Goal: Task Accomplishment & Management: Use online tool/utility

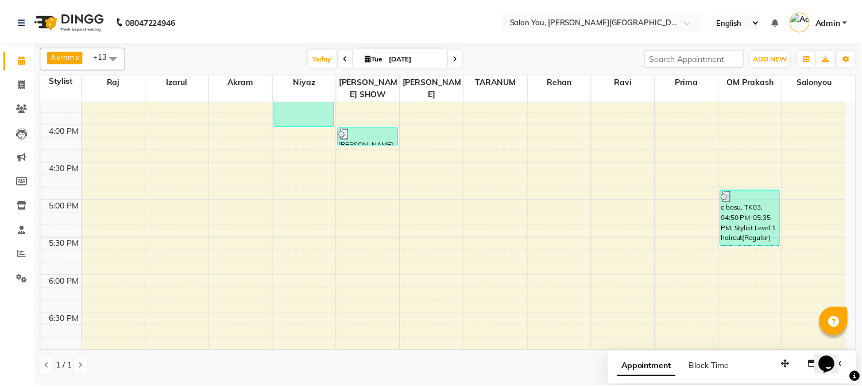
scroll to position [510, 0]
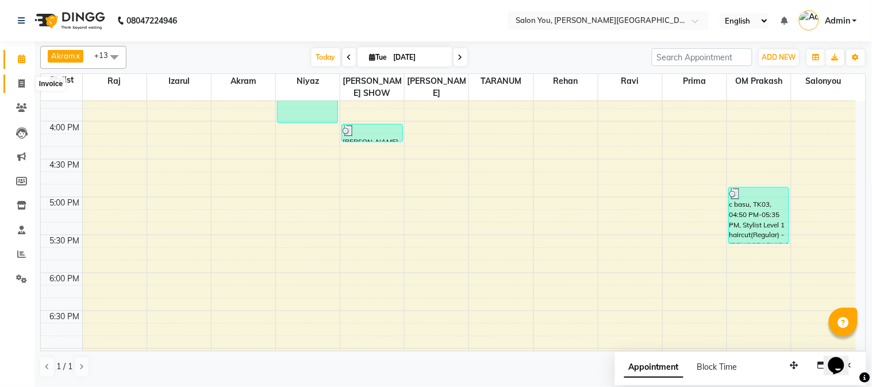
click at [25, 88] on span at bounding box center [21, 84] width 20 height 13
select select "service"
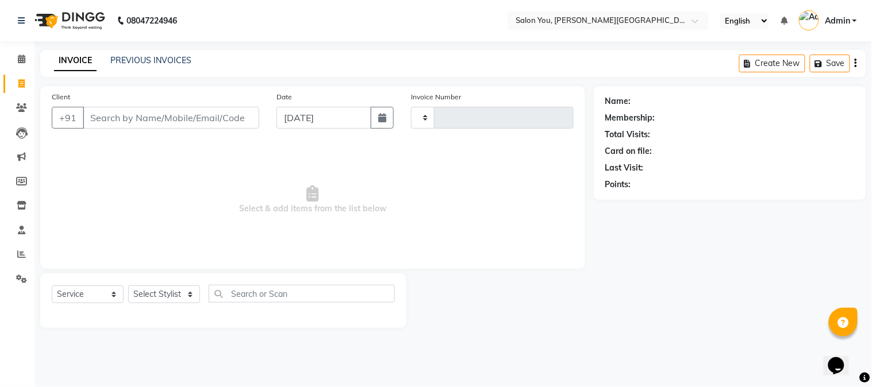
type input "1668"
select select "5231"
click at [252, 288] on input "text" at bounding box center [302, 294] width 186 height 18
click at [187, 293] on select "Select Stylist Akram Auditor [PERSON_NAME] [PERSON_NAME] [PERSON_NAME] prima [P…" at bounding box center [164, 295] width 72 height 18
select select "83121"
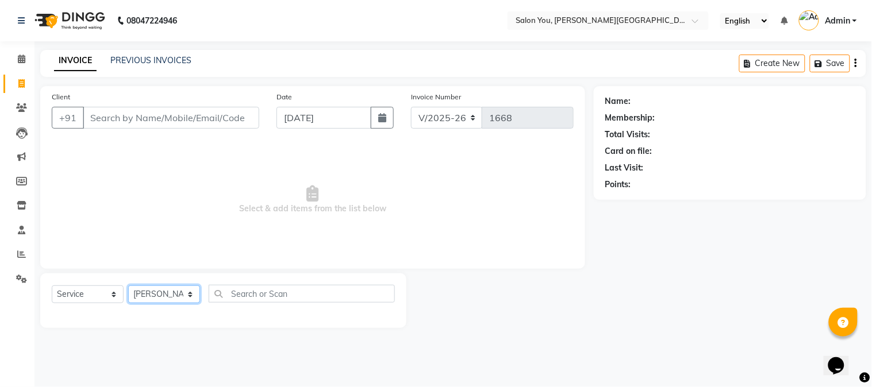
click at [128, 286] on select "Select Stylist Akram Auditor [PERSON_NAME] [PERSON_NAME] [PERSON_NAME] prima [P…" at bounding box center [164, 295] width 72 height 18
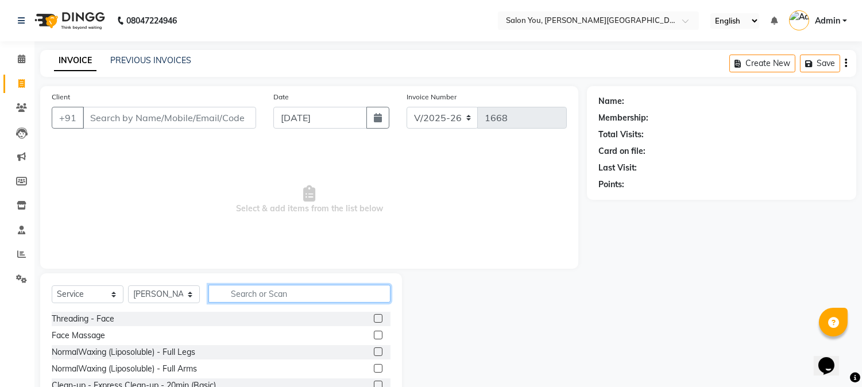
click at [226, 290] on input "text" at bounding box center [300, 294] width 182 height 18
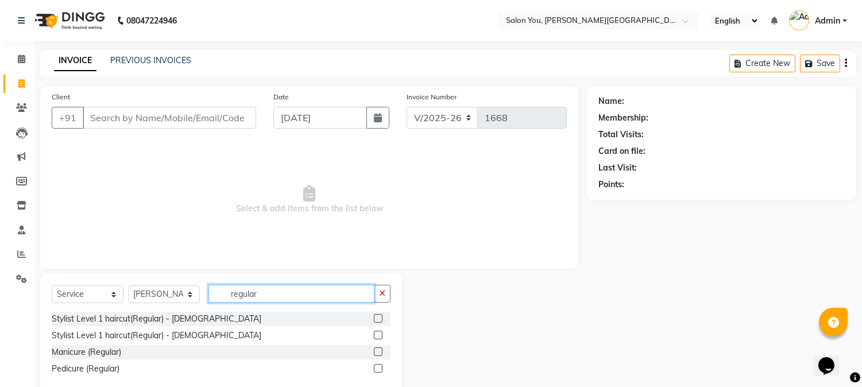
type input "regular"
click at [376, 351] on label at bounding box center [378, 352] width 9 height 9
click at [376, 351] on input "checkbox" at bounding box center [377, 352] width 7 height 7
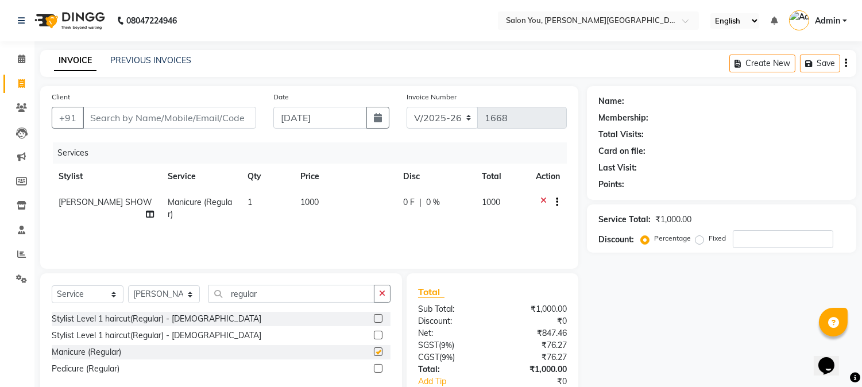
checkbox input "false"
click at [142, 111] on input "Client" at bounding box center [170, 118] width 174 height 22
type input "9"
type input "0"
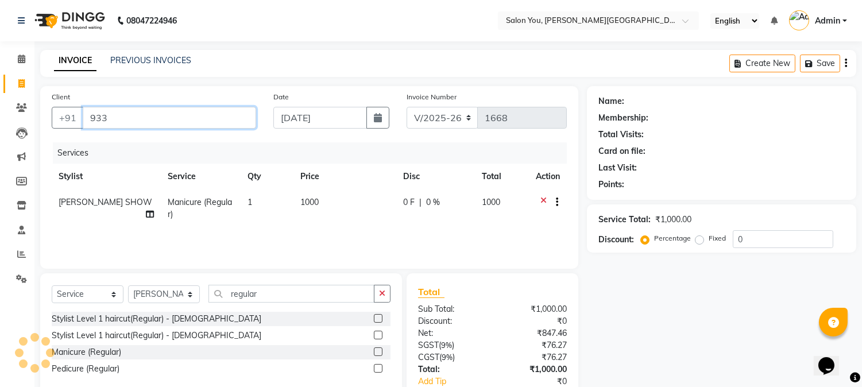
type input "933"
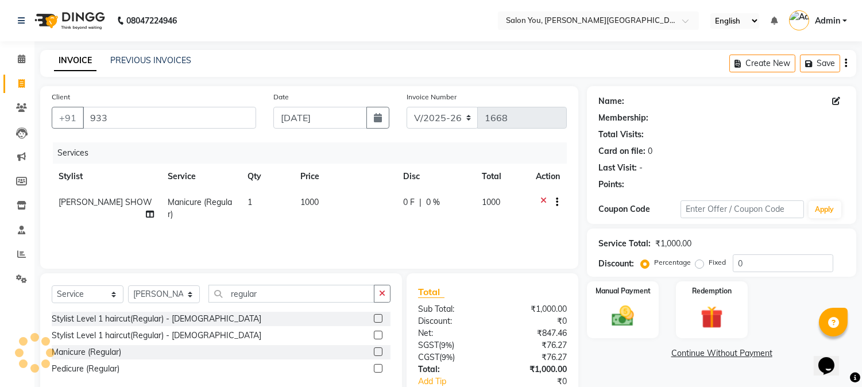
select select "1: Object"
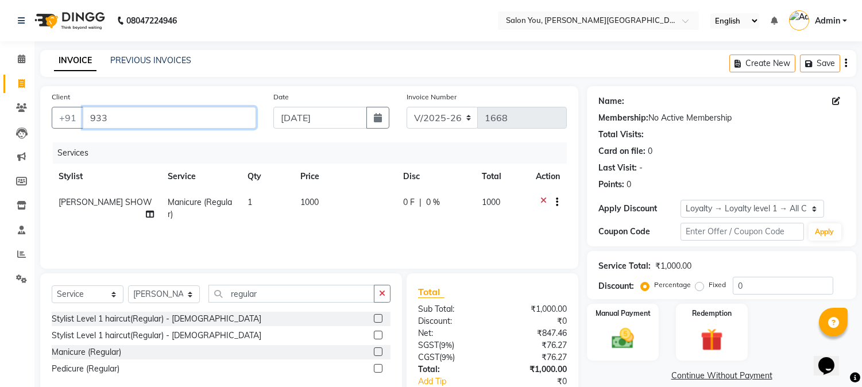
click at [176, 125] on input "933" at bounding box center [170, 118] width 174 height 22
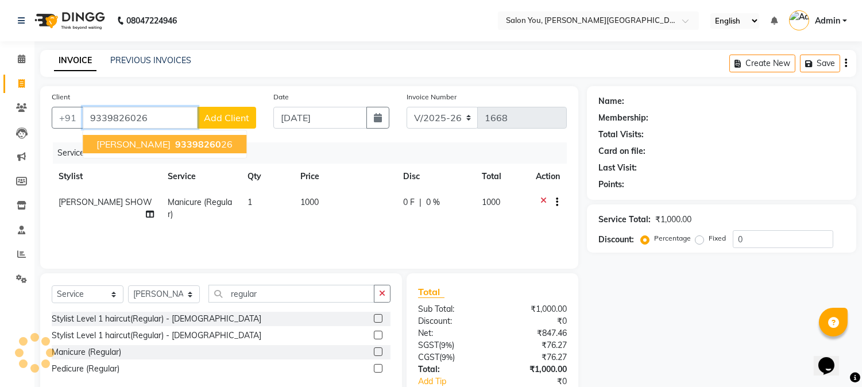
type input "9339826026"
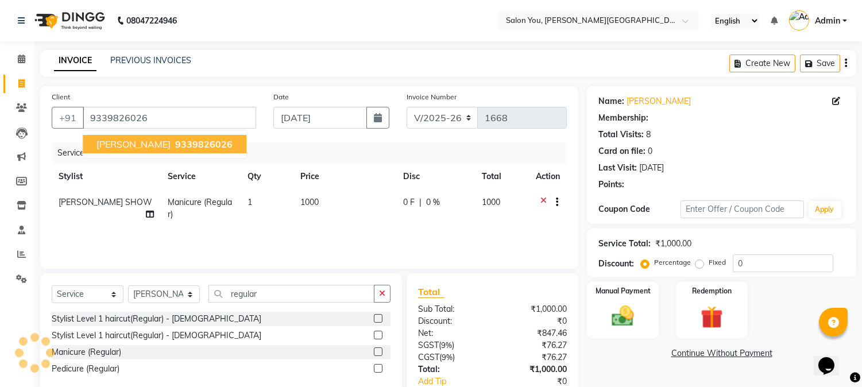
select select "1: Object"
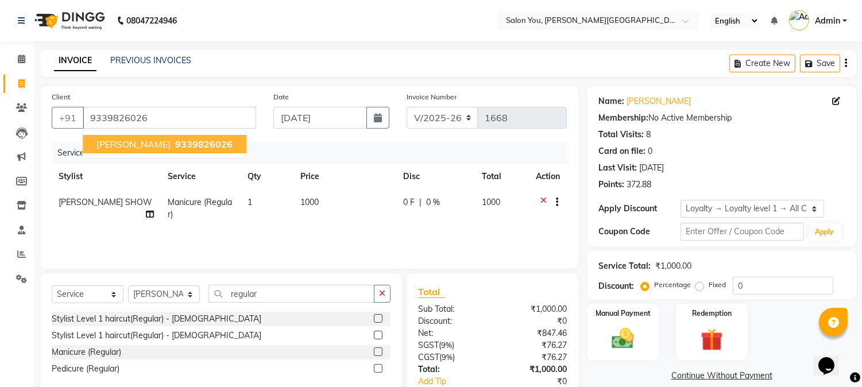
click at [129, 147] on span "[PERSON_NAME]" at bounding box center [134, 143] width 74 height 11
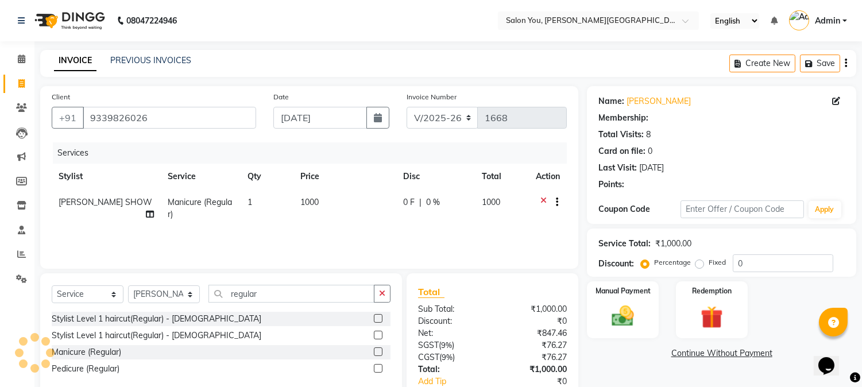
select select "1: Object"
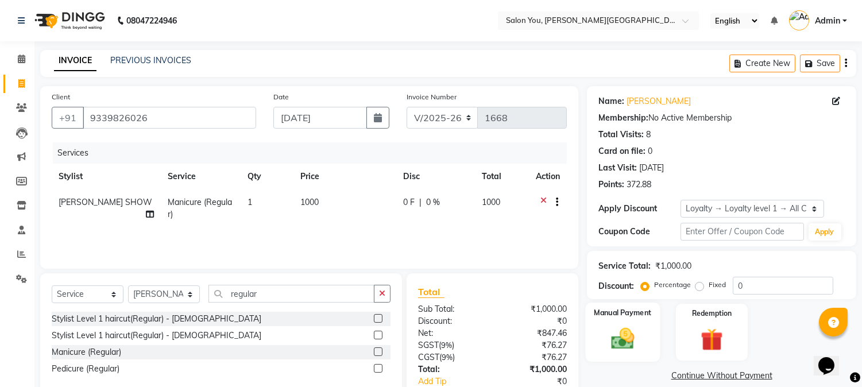
scroll to position [72, 0]
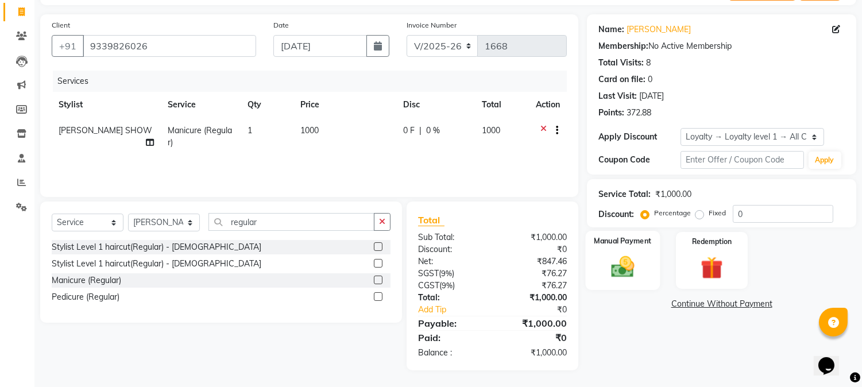
click at [623, 255] on img at bounding box center [623, 267] width 38 height 27
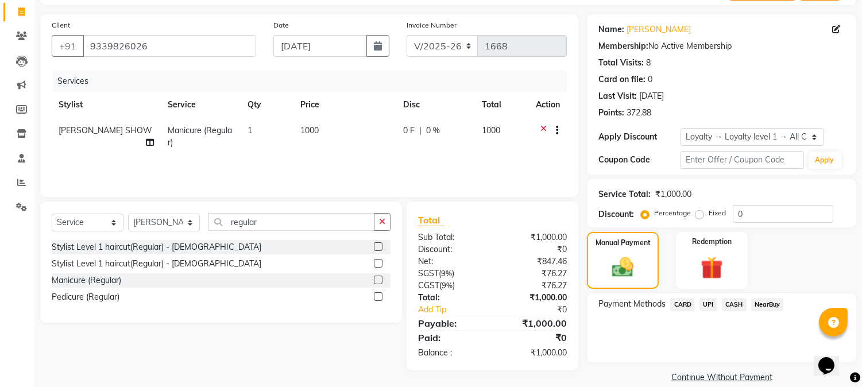
click at [680, 300] on span "CARD" at bounding box center [683, 304] width 25 height 13
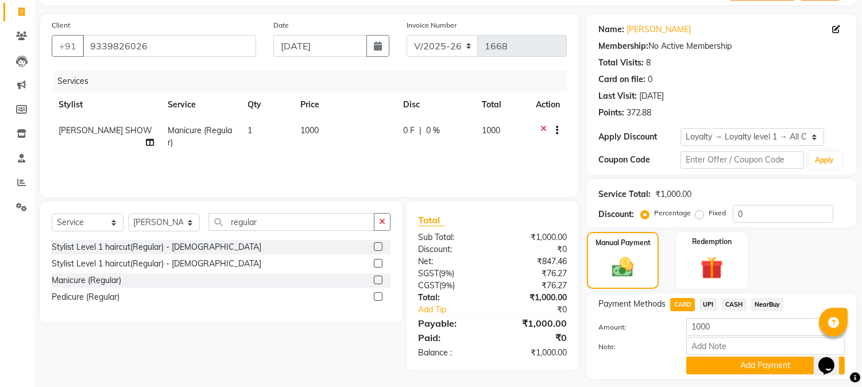
scroll to position [104, 0]
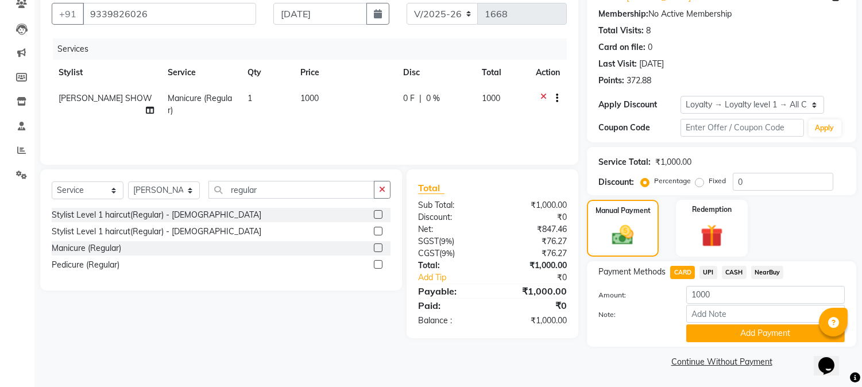
click at [740, 333] on button "Add Payment" at bounding box center [766, 334] width 159 height 18
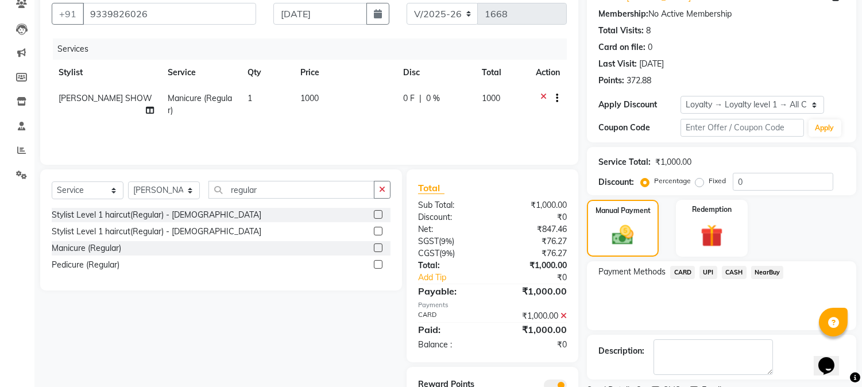
scroll to position [153, 0]
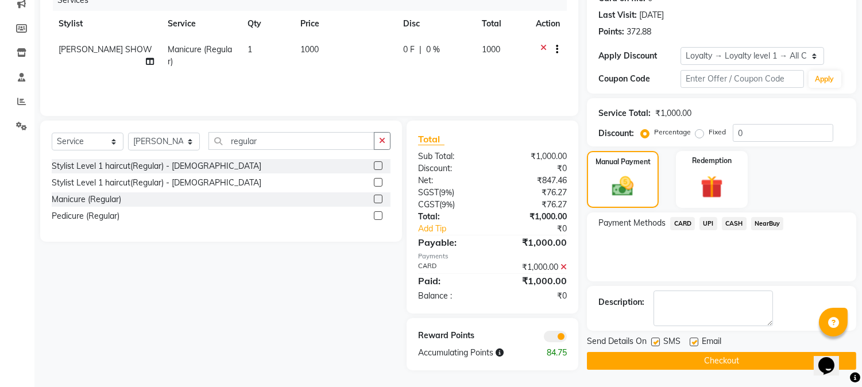
click at [720, 357] on button "Checkout" at bounding box center [721, 361] width 269 height 18
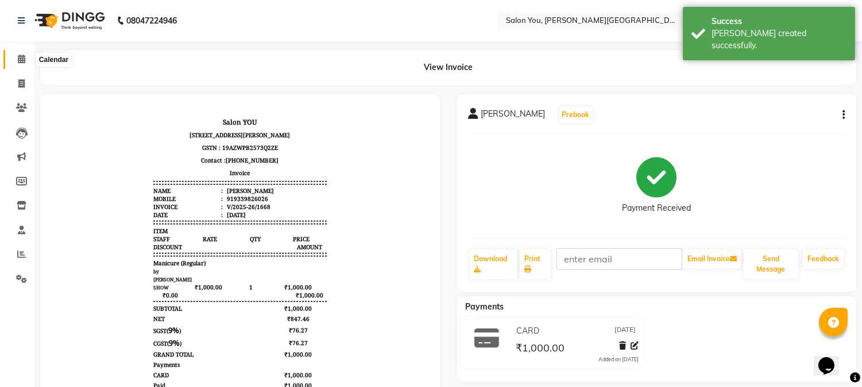
click at [22, 60] on icon at bounding box center [21, 59] width 7 height 9
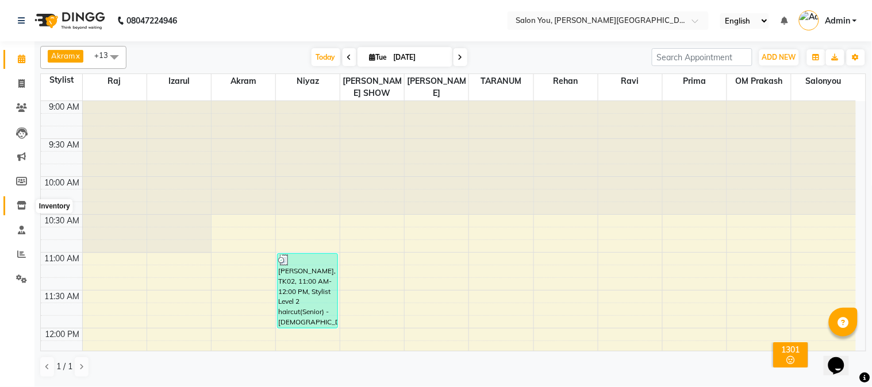
click at [13, 207] on span at bounding box center [21, 205] width 20 height 13
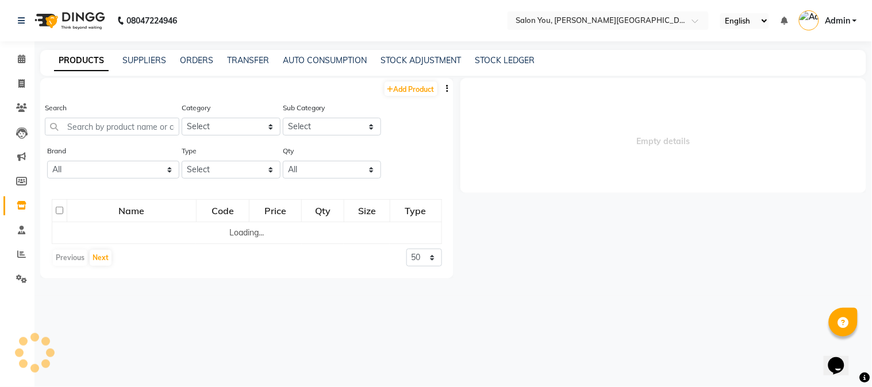
select select
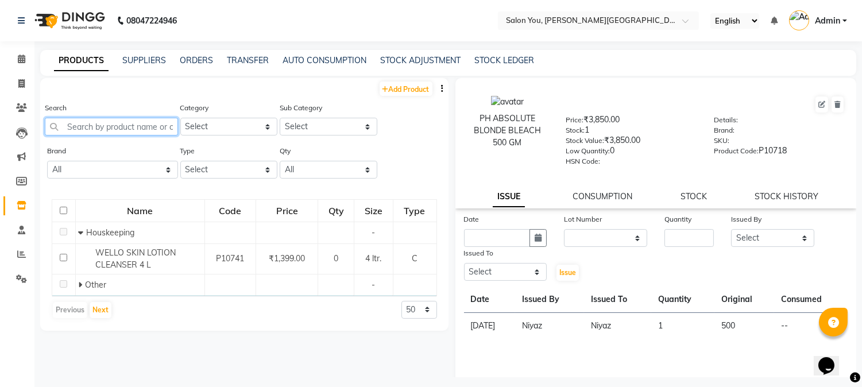
click at [82, 125] on input "text" at bounding box center [111, 127] width 133 height 18
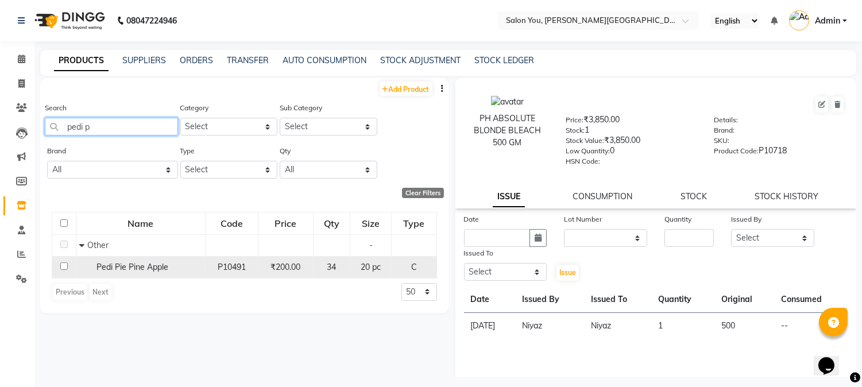
type input "pedi p"
click at [134, 262] on span "Pedi Pie Pine Apple" at bounding box center [133, 267] width 72 height 10
select select
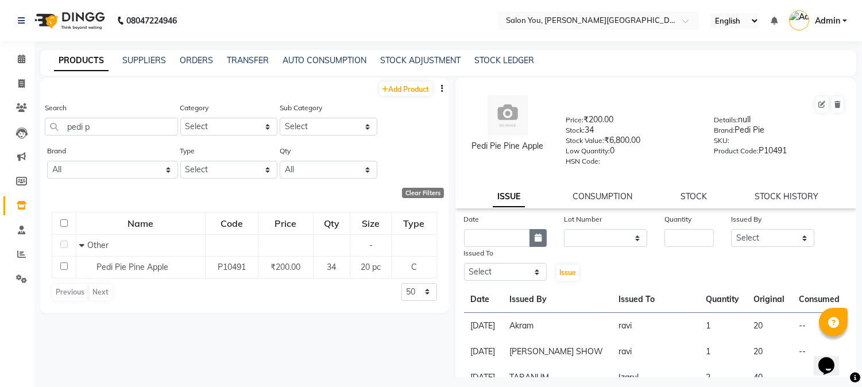
click at [537, 242] on icon "button" at bounding box center [538, 238] width 7 height 8
select select "9"
select select "2025"
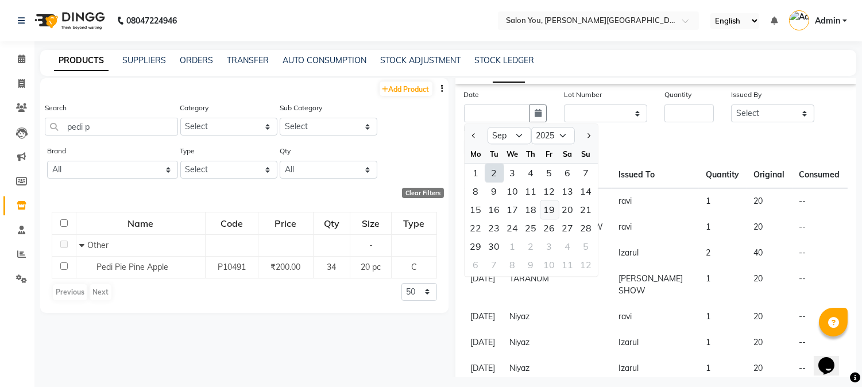
scroll to position [128, 0]
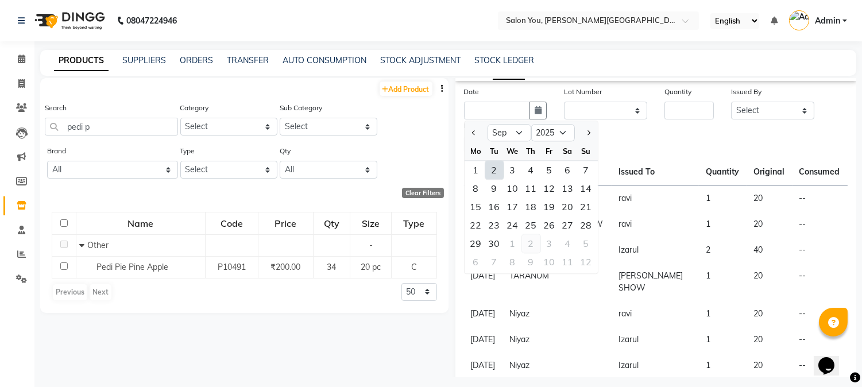
click at [535, 247] on div "2" at bounding box center [531, 243] width 18 height 18
type input "[DATE]"
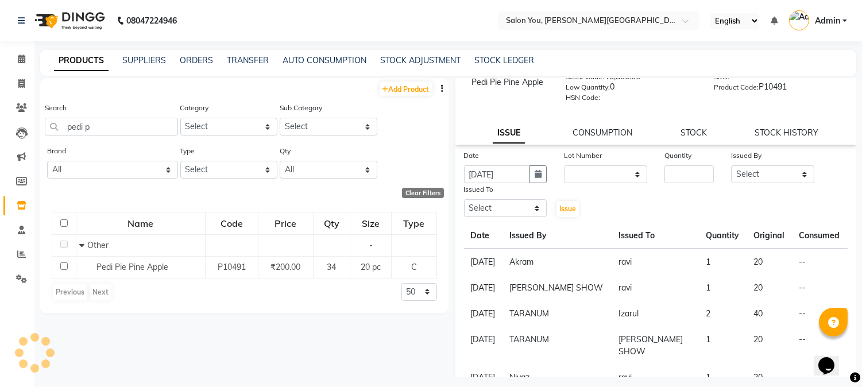
scroll to position [0, 0]
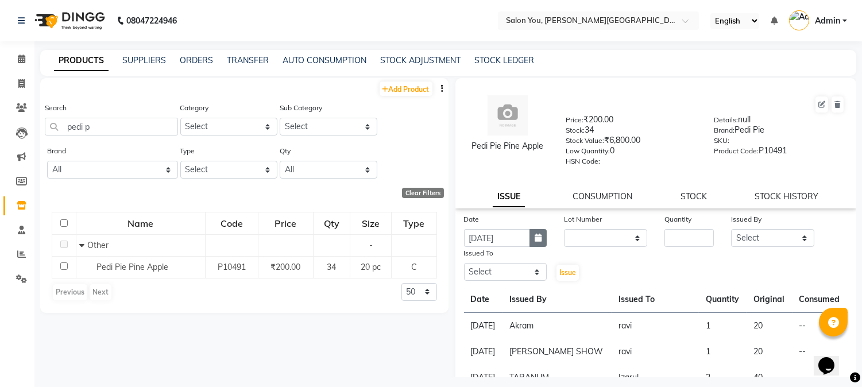
click at [531, 236] on button "button" at bounding box center [538, 238] width 17 height 18
select select "10"
select select "2025"
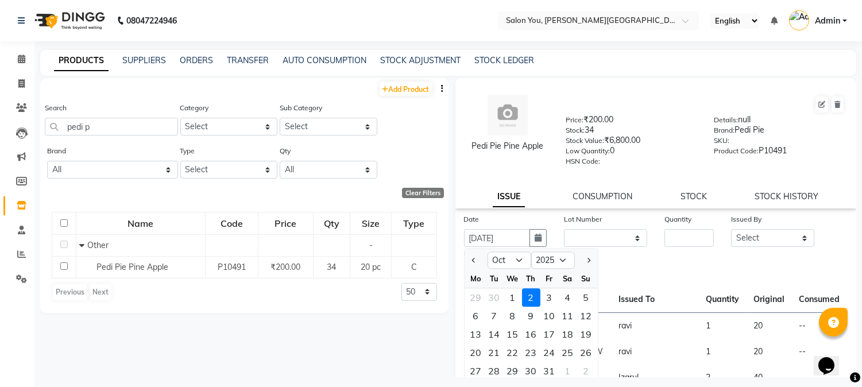
click at [529, 299] on div "2" at bounding box center [531, 297] width 18 height 18
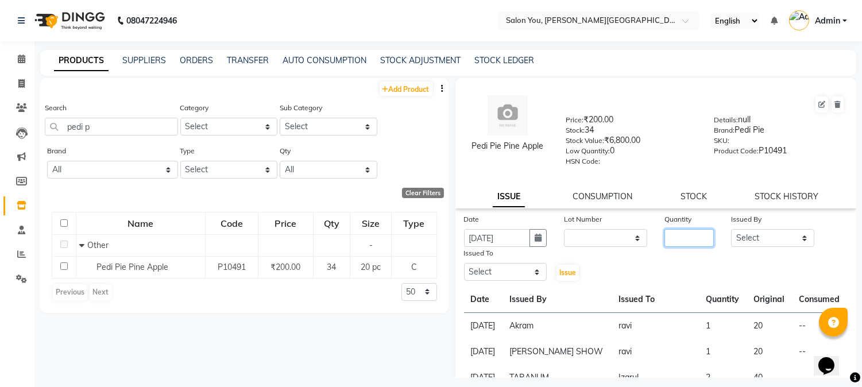
click at [687, 240] on input "number" at bounding box center [689, 238] width 49 height 18
type input "1"
click at [531, 234] on button "button" at bounding box center [538, 238] width 17 height 18
select select "10"
select select "2025"
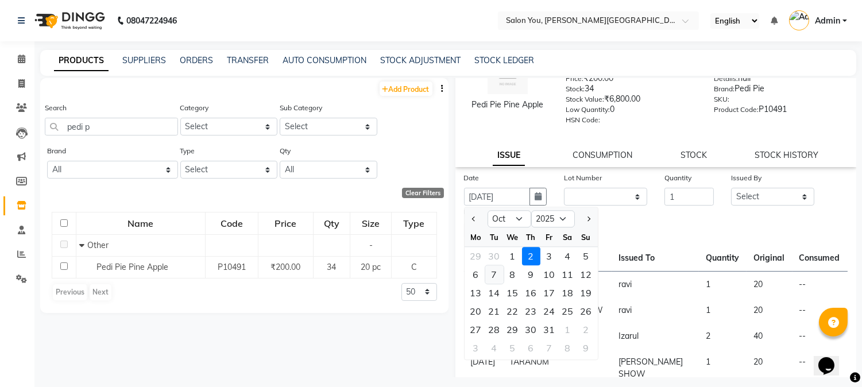
scroll to position [64, 0]
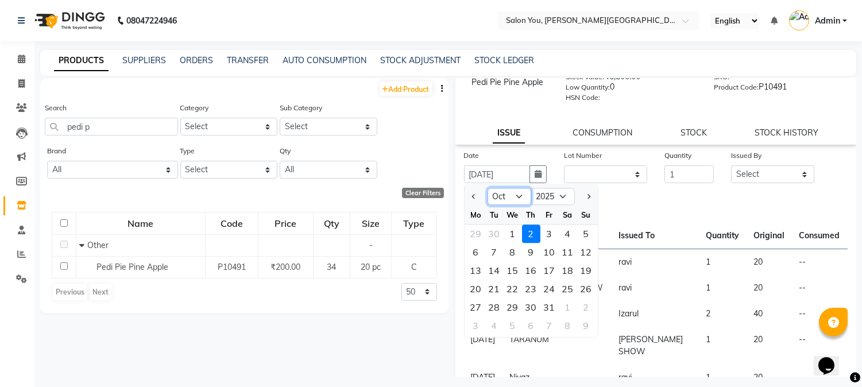
click at [515, 194] on select "Jan Feb Mar Apr May Jun [DATE] Aug Sep Oct Nov Dec" at bounding box center [510, 196] width 44 height 17
select select "9"
click at [488, 188] on select "Jan Feb Mar Apr May Jun [DATE] Aug Sep Oct Nov Dec" at bounding box center [510, 196] width 44 height 17
click at [533, 305] on div "2" at bounding box center [531, 307] width 18 height 18
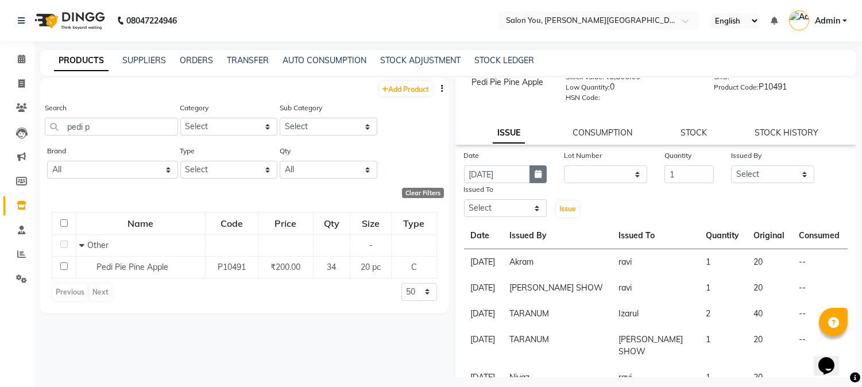
click at [535, 175] on icon "button" at bounding box center [538, 174] width 7 height 8
select select "10"
select select "2025"
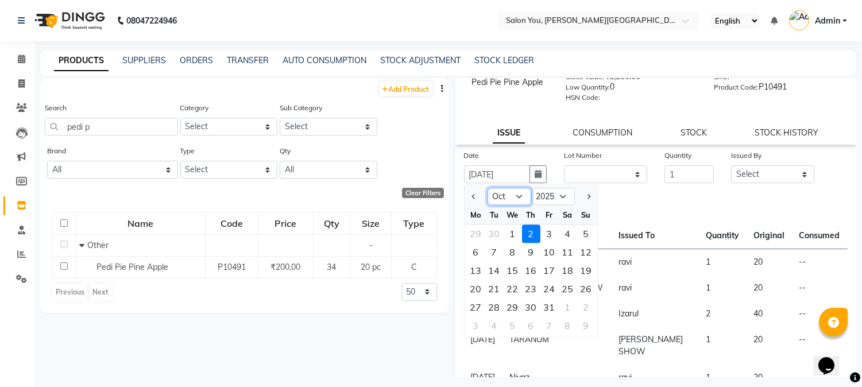
click at [514, 198] on select "Jan Feb Mar Apr May Jun [DATE] Aug Sep Oct Nov Dec" at bounding box center [510, 196] width 44 height 17
select select "9"
click at [488, 188] on select "Jan Feb Mar Apr May Jun [DATE] Aug Sep Oct Nov Dec" at bounding box center [510, 196] width 44 height 17
click at [490, 228] on div "2" at bounding box center [495, 234] width 18 height 18
type input "[DATE]"
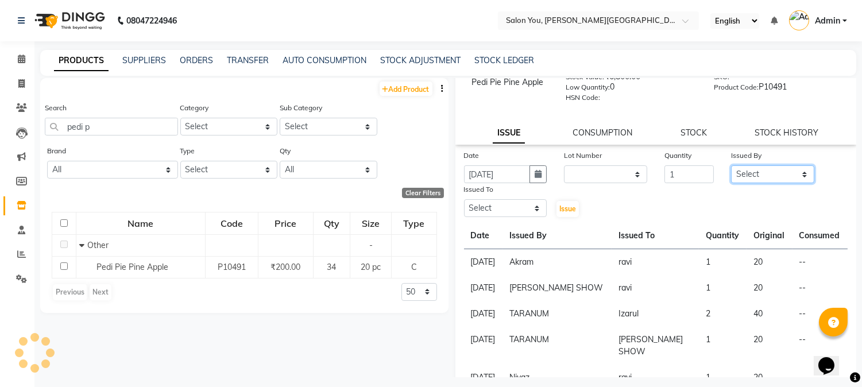
click at [799, 175] on select "Select Akram Auditor [PERSON_NAME] [PERSON_NAME] [PERSON_NAME] prima [PERSON_NA…" at bounding box center [772, 174] width 83 height 18
select select "85065"
click at [731, 165] on select "Select Akram Auditor [PERSON_NAME] [PERSON_NAME] [PERSON_NAME] prima [PERSON_NA…" at bounding box center [772, 174] width 83 height 18
click at [535, 210] on select "Select Akram Auditor [PERSON_NAME] [PERSON_NAME] [PERSON_NAME] prima [PERSON_NA…" at bounding box center [505, 208] width 83 height 18
select select "83121"
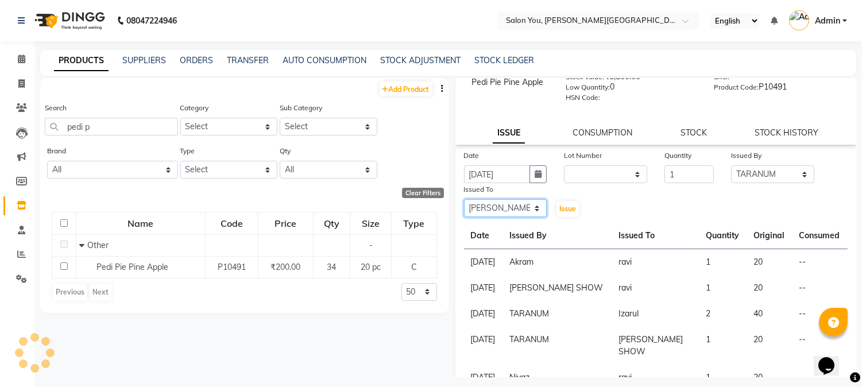
click at [464, 200] on select "Select Akram Auditor [PERSON_NAME] [PERSON_NAME] [PERSON_NAME] prima [PERSON_NA…" at bounding box center [505, 208] width 83 height 18
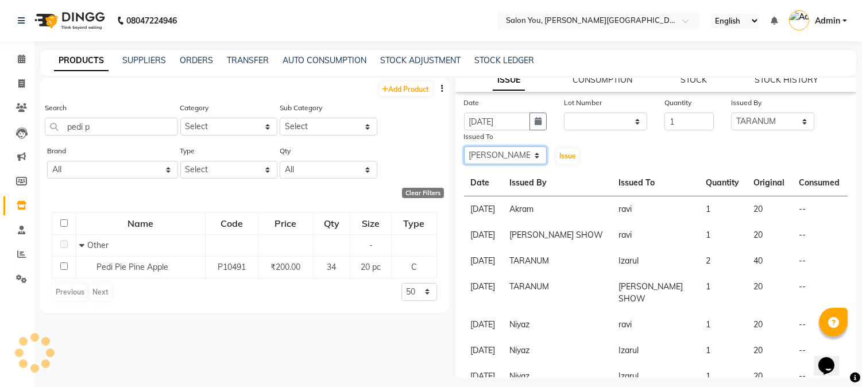
scroll to position [101, 0]
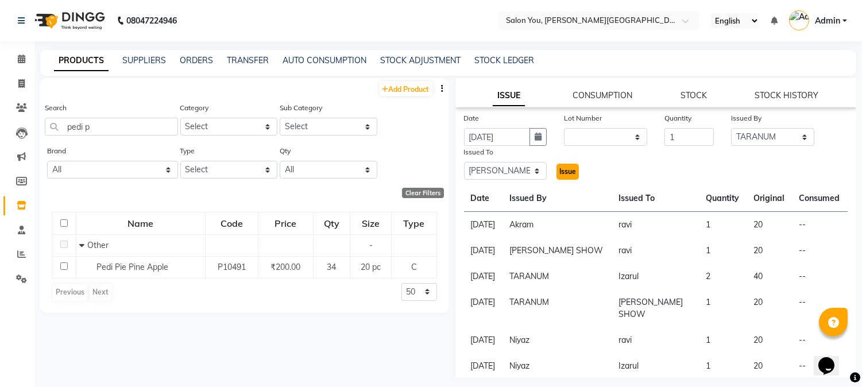
click at [563, 175] on span "Issue" at bounding box center [568, 171] width 17 height 9
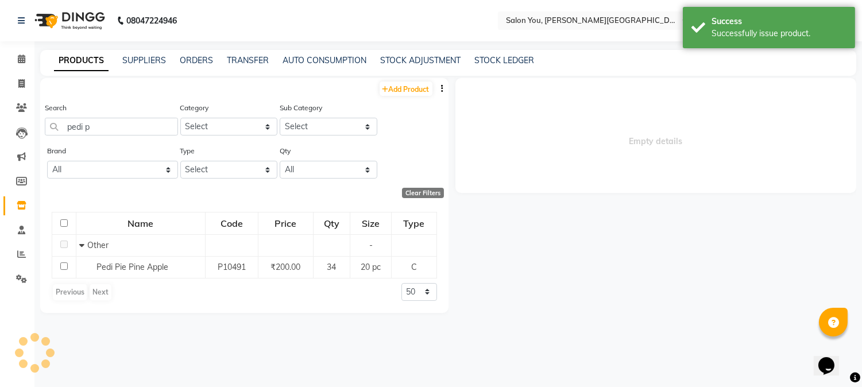
scroll to position [0, 0]
select select
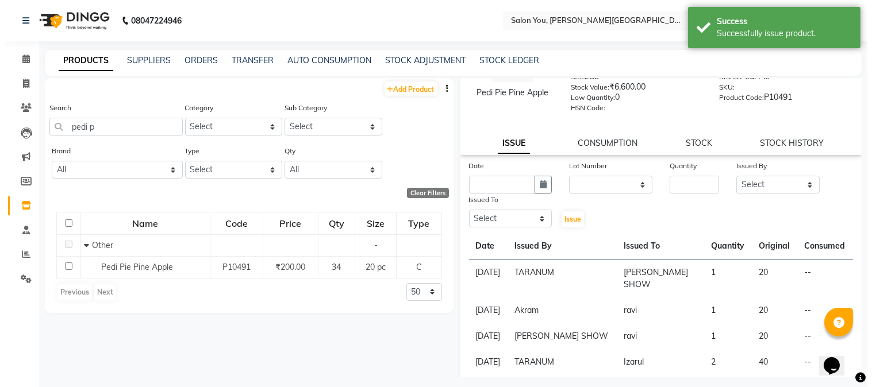
scroll to position [128, 0]
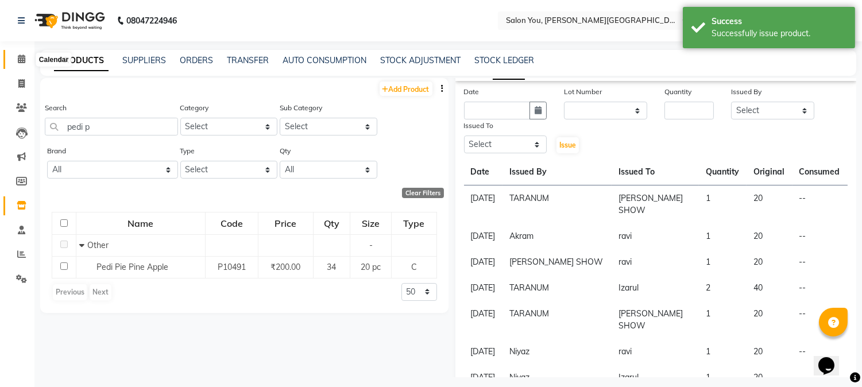
click at [26, 55] on span at bounding box center [21, 59] width 20 height 13
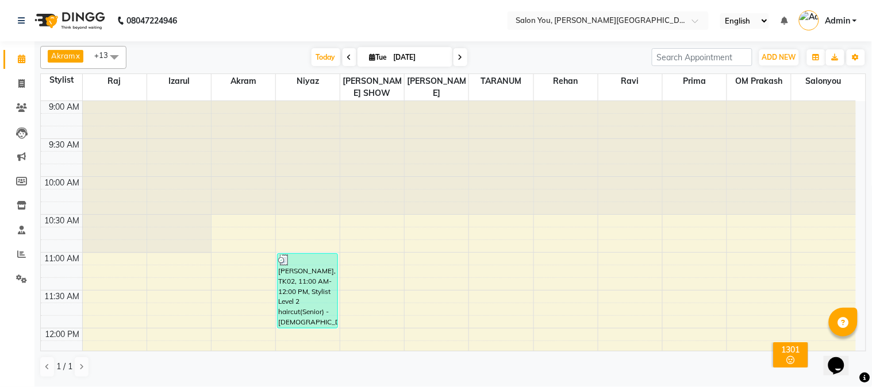
click at [371, 7] on nav "08047224946 Select Location × Salon You, [PERSON_NAME] Road English ENGLISH Esp…" at bounding box center [436, 20] width 872 height 41
click at [27, 253] on span at bounding box center [21, 254] width 20 height 13
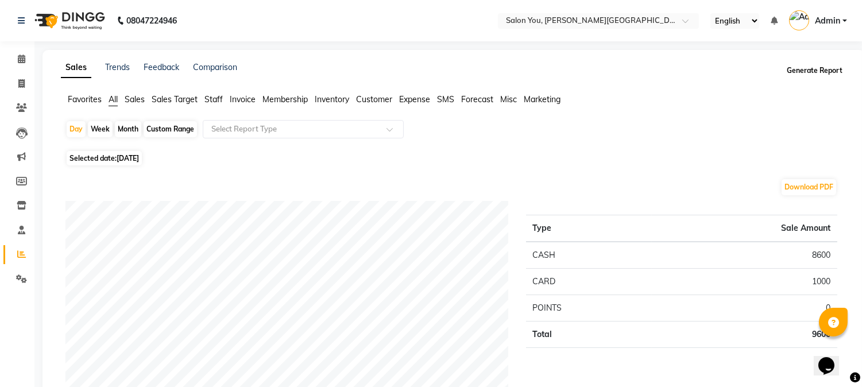
click at [818, 70] on button "Generate Report" at bounding box center [814, 71] width 61 height 16
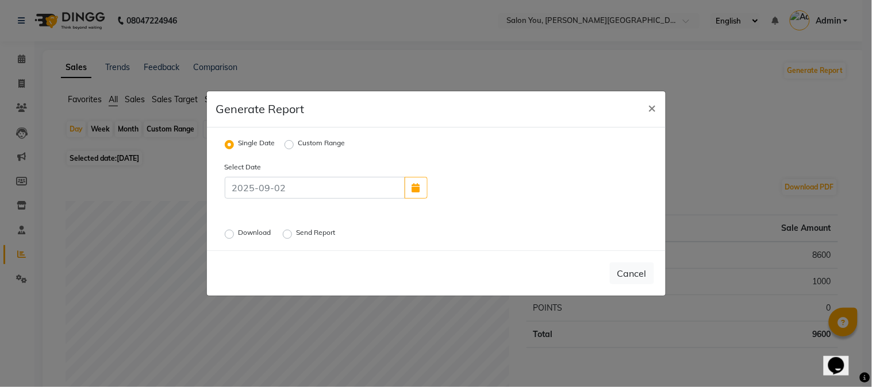
click at [296, 234] on label "Send Report" at bounding box center [316, 235] width 41 height 14
click at [290, 234] on input "Send Report" at bounding box center [289, 234] width 8 height 8
click at [638, 271] on button "Send" at bounding box center [636, 273] width 36 height 21
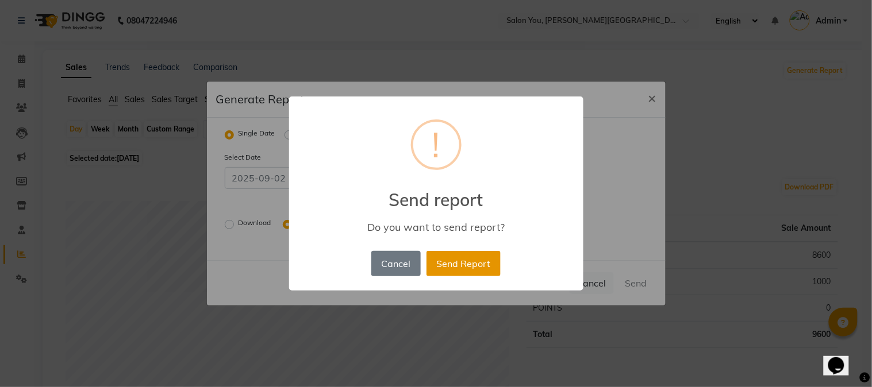
click at [444, 263] on button "Send Report" at bounding box center [463, 263] width 74 height 25
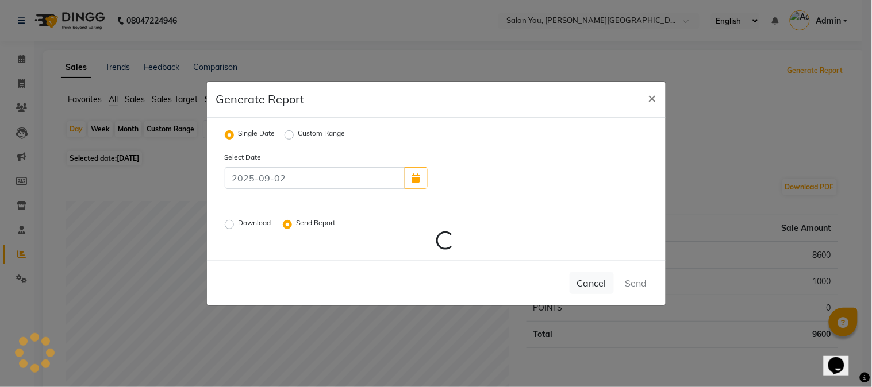
radio input "false"
